Goal: Information Seeking & Learning: Learn about a topic

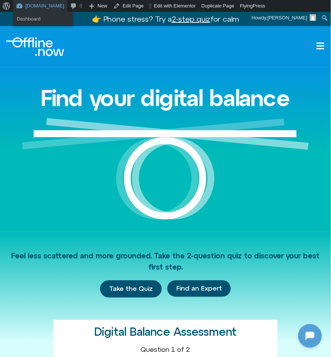
click at [39, 9] on link "[DOMAIN_NAME]" at bounding box center [40, 6] width 54 height 12
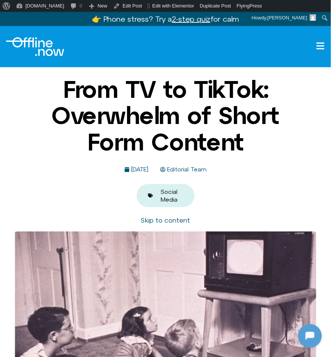
click at [186, 108] on h1 "From TV to TikTok: Overwhelm of Short Form Content" at bounding box center [166, 115] width 232 height 79
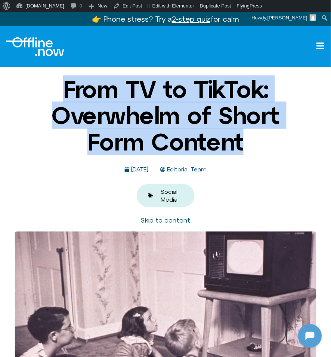
drag, startPoint x: 58, startPoint y: 84, endPoint x: 301, endPoint y: 148, distance: 250.4
click at [301, 148] on div "From TV to TikTok: Overwhelm of Short Form Content September 17, 2025 Editorial…" at bounding box center [165, 141] width 331 height 131
copy h1 "From TV to TikTok: Overwhelm of Short Form Content"
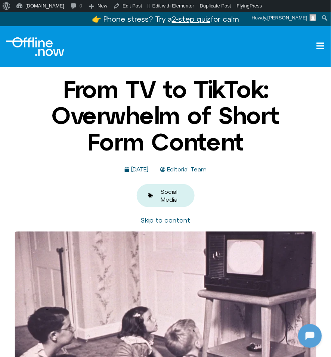
click at [178, 138] on h1 "From TV to TikTok: Overwhelm of Short Form Content" at bounding box center [166, 115] width 232 height 79
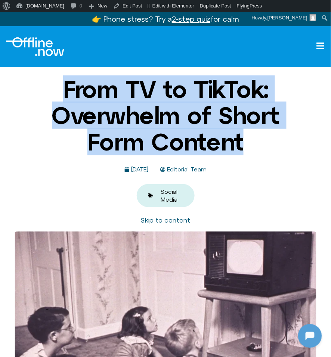
click at [178, 138] on h1 "From TV to TikTok: Overwhelm of Short Form Content" at bounding box center [166, 115] width 232 height 79
copy div "From TV to TikTok: Overwhelm of Short Form Content"
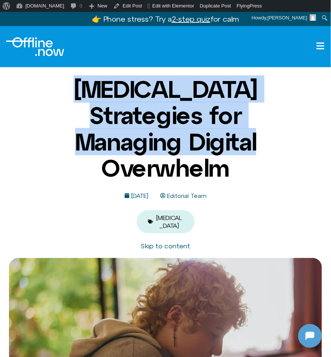
drag, startPoint x: 71, startPoint y: 91, endPoint x: 330, endPoint y: 168, distance: 269.8
click at [330, 168] on div "ADHD Strategies for Managing Digital Overwhelm April 28, 2025 Editorial Team AD…" at bounding box center [165, 154] width 331 height 157
copy h1 "ADHD Strategies for Managing Digital Overwhelm"
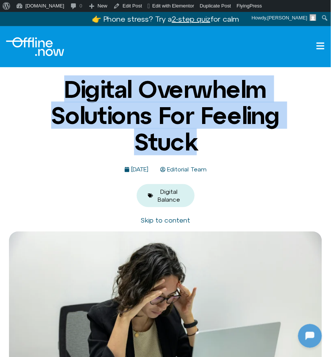
drag, startPoint x: 60, startPoint y: 90, endPoint x: 251, endPoint y: 133, distance: 196.2
click at [251, 133] on h1 "Digital Overwhelm Solutions For Feeling Stuck" at bounding box center [166, 115] width 232 height 79
copy h1 "Digital Overwhelm Solutions For Feeling Stuck"
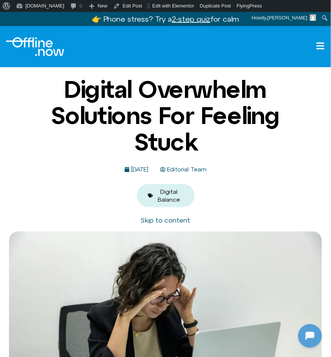
click at [40, 155] on div "Digital Overwhelm Solutions For Feeling Stuck April 21, 2025 Editorial Team Dig…" at bounding box center [165, 141] width 331 height 131
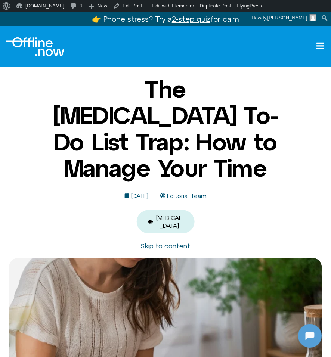
click at [73, 84] on h1 "The ADHD To-Do List Trap: How to Manage Your Time" at bounding box center [166, 128] width 232 height 105
click at [125, 100] on h1 "The ADHD To-Do List Trap: How to Manage Your Time" at bounding box center [166, 128] width 232 height 105
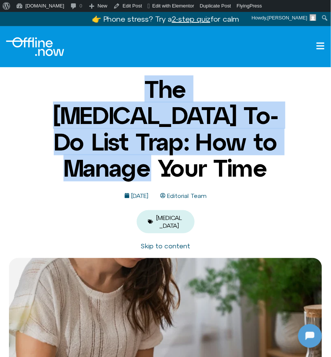
drag, startPoint x: 70, startPoint y: 86, endPoint x: 269, endPoint y: 147, distance: 208.0
click at [269, 147] on h1 "The ADHD To-Do List Trap: How to Manage Your Time" at bounding box center [166, 128] width 232 height 105
copy h1 "The ADHD To-Do List Trap: How to Manage Your Time"
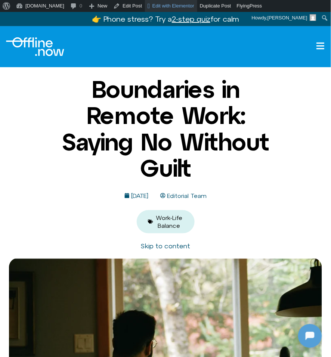
click at [121, 106] on h1 "Boundaries in Remote Work: Saying No Without Guilt" at bounding box center [166, 128] width 232 height 105
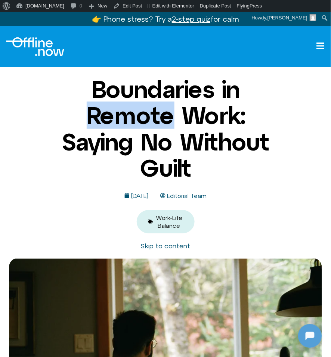
click at [121, 106] on h1 "Boundaries in Remote Work: Saying No Without Guilt" at bounding box center [166, 128] width 232 height 105
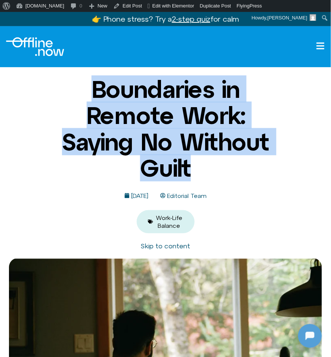
click at [121, 106] on h1 "Boundaries in Remote Work: Saying No Without Guilt" at bounding box center [166, 128] width 232 height 105
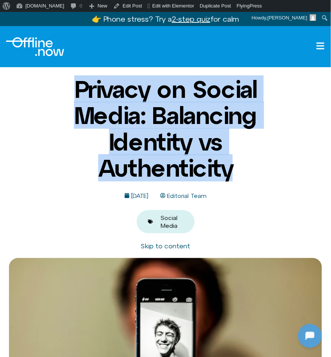
drag, startPoint x: 234, startPoint y: 168, endPoint x: 74, endPoint y: 95, distance: 175.8
click at [74, 95] on h1 "Privacy on Social Media: Balancing Identity vs Authenticity" at bounding box center [166, 128] width 232 height 105
copy h1 "Privacy on Social Media: Balancing Identity vs Authenticity"
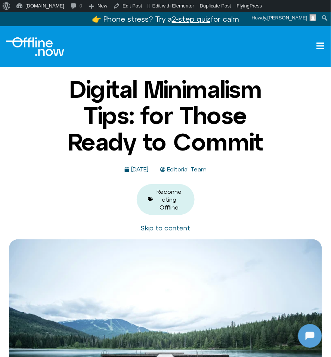
click at [102, 113] on h1 "Digital Minimalism Tips: for Those Ready to Commit" at bounding box center [166, 115] width 232 height 79
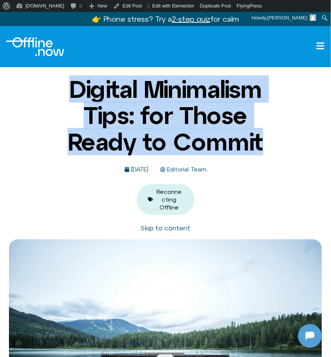
click at [102, 113] on h1 "Digital Minimalism Tips: for Those Ready to Commit" at bounding box center [166, 115] width 232 height 79
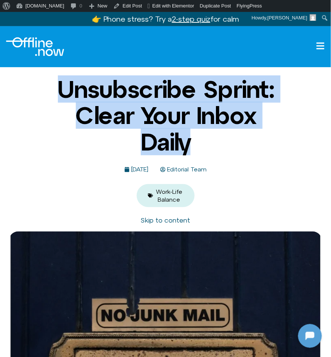
drag, startPoint x: 194, startPoint y: 136, endPoint x: 55, endPoint y: 87, distance: 147.4
click at [55, 87] on h1 "Unsubscribe Sprint: Clear Your Inbox Daily" at bounding box center [166, 115] width 232 height 79
copy h1 "Unsubscribe Sprint: Clear Your Inbox Daily"
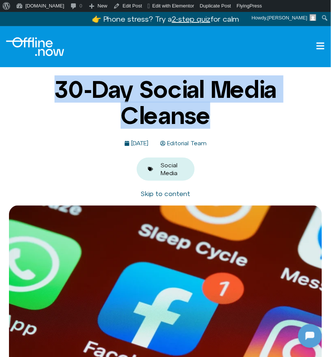
drag, startPoint x: 91, startPoint y: 86, endPoint x: 242, endPoint y: 120, distance: 155.1
click at [242, 120] on h1 "30-Day Social Media Cleanse" at bounding box center [166, 102] width 232 height 53
drag, startPoint x: 244, startPoint y: 120, endPoint x: 93, endPoint y: 89, distance: 154.1
click at [93, 89] on h1 "30-Day Social Media Cleanse" at bounding box center [166, 102] width 232 height 53
copy h1 "30-Day Social Media Cleanse"
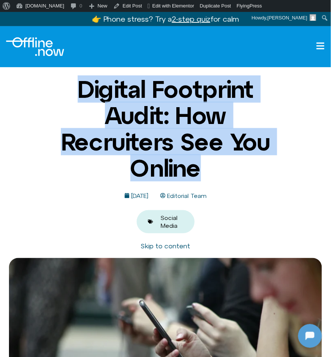
drag, startPoint x: 71, startPoint y: 92, endPoint x: 199, endPoint y: 177, distance: 153.6
click at [199, 177] on h1 "Digital Footprint Audit: How Recruiters See You Online" at bounding box center [166, 128] width 232 height 105
copy h1 "Digital Footprint Audit: How Recruiters See You Online"
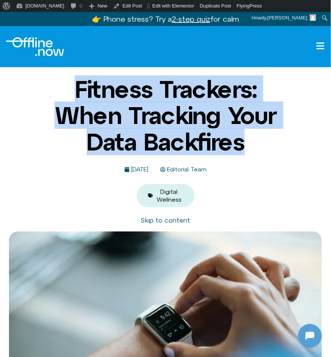
drag, startPoint x: 70, startPoint y: 95, endPoint x: 291, endPoint y: 152, distance: 228.5
click at [291, 152] on div "Fitness Trackers: When Tracking Your Data Backfires September 19, 2025 Editoria…" at bounding box center [165, 141] width 331 height 131
copy h1 "Fitness Trackers: When Tracking Your Data Backfires"
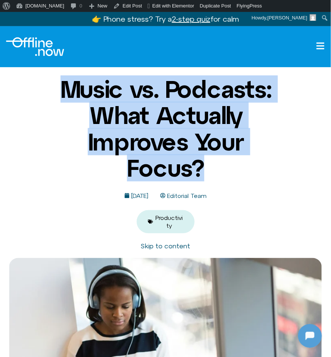
drag, startPoint x: 55, startPoint y: 90, endPoint x: 213, endPoint y: 167, distance: 176.6
click at [213, 167] on h1 "Music vs. Podcasts: What Actually Improves Your Focus?" at bounding box center [166, 128] width 232 height 105
copy h1 "Music vs. Podcasts: What Actually Improves Your Focus?"
